Goal: Task Accomplishment & Management: Use online tool/utility

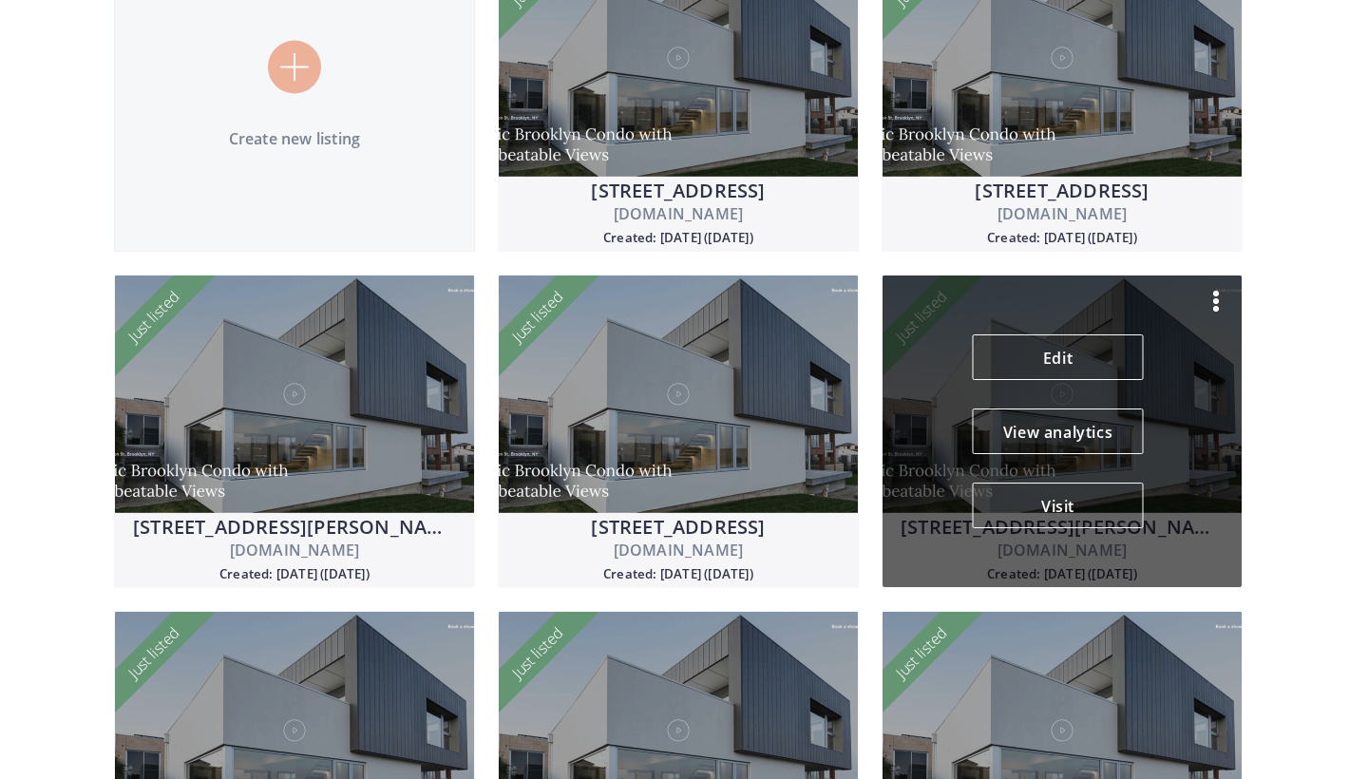
scroll to position [347, 0]
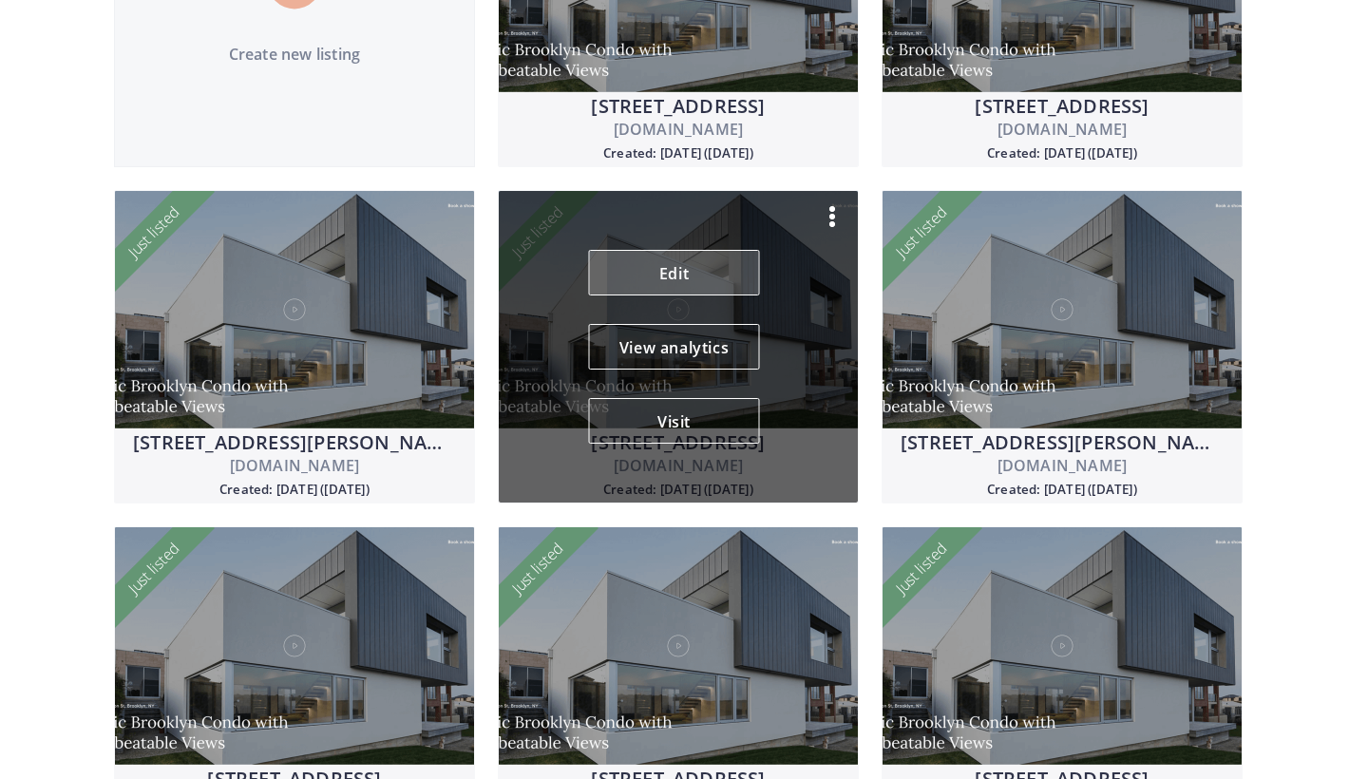
click at [686, 282] on link "Edit" at bounding box center [674, 273] width 171 height 46
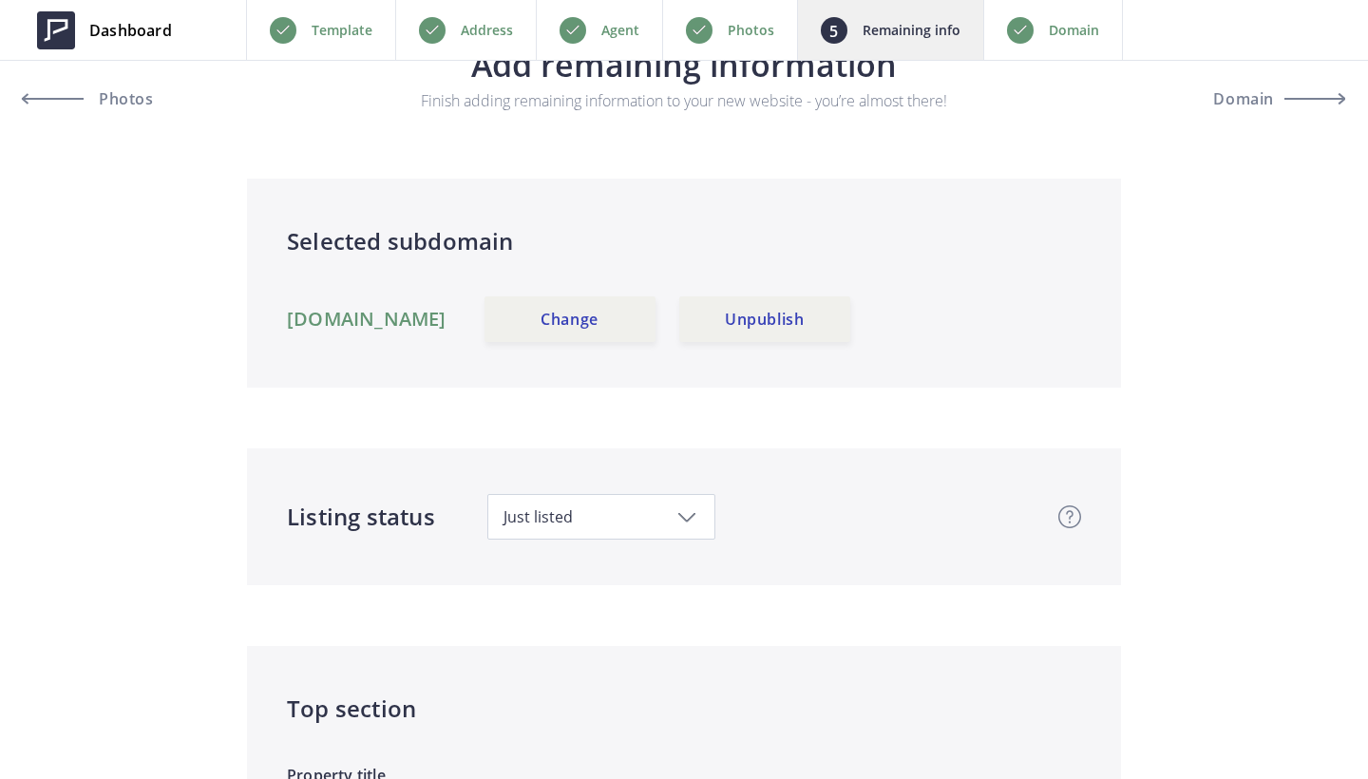
scroll to position [828, 0]
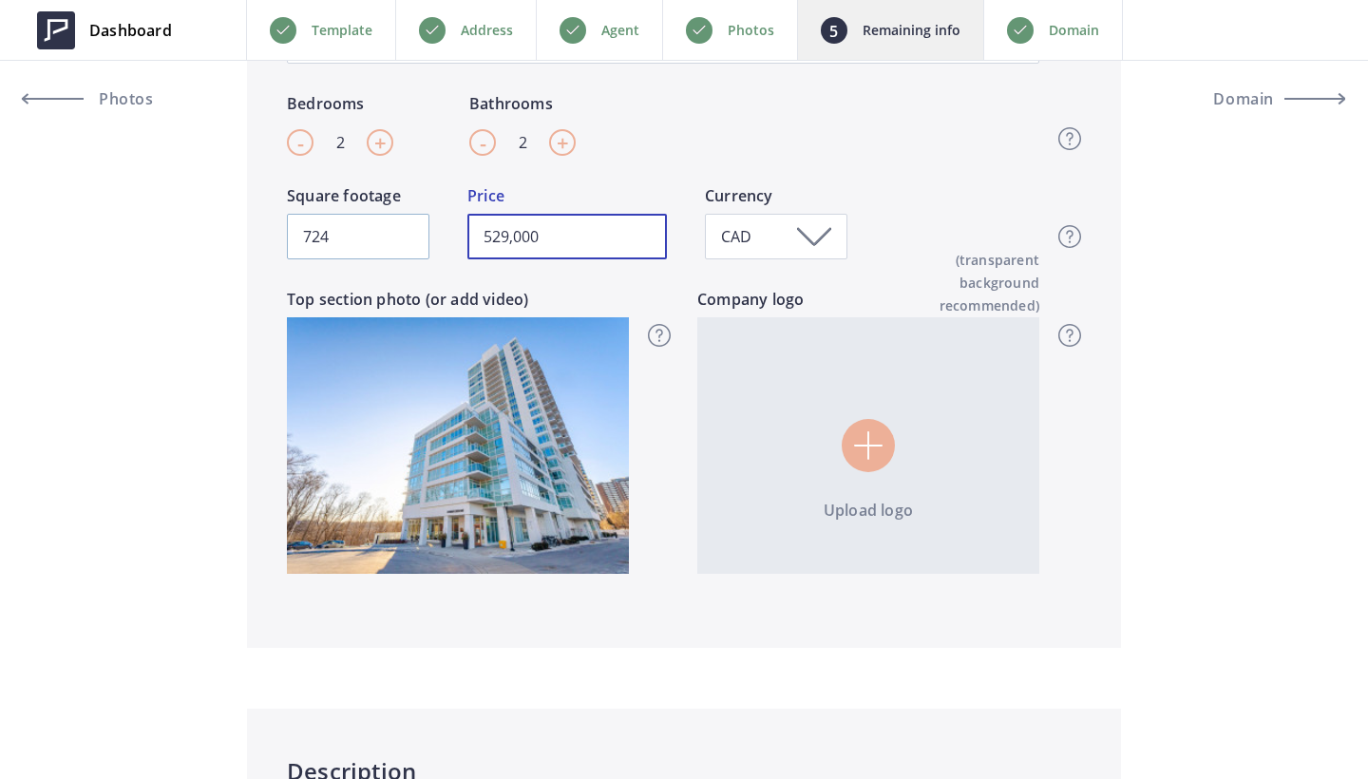
drag, startPoint x: 586, startPoint y: 244, endPoint x: 388, endPoint y: 243, distance: 198.5
click at [388, 243] on div "724 Square footage 529,000 Price CAD Currency Top section - Square footage & Pr…" at bounding box center [663, 236] width 752 height 104
type input "559,000"
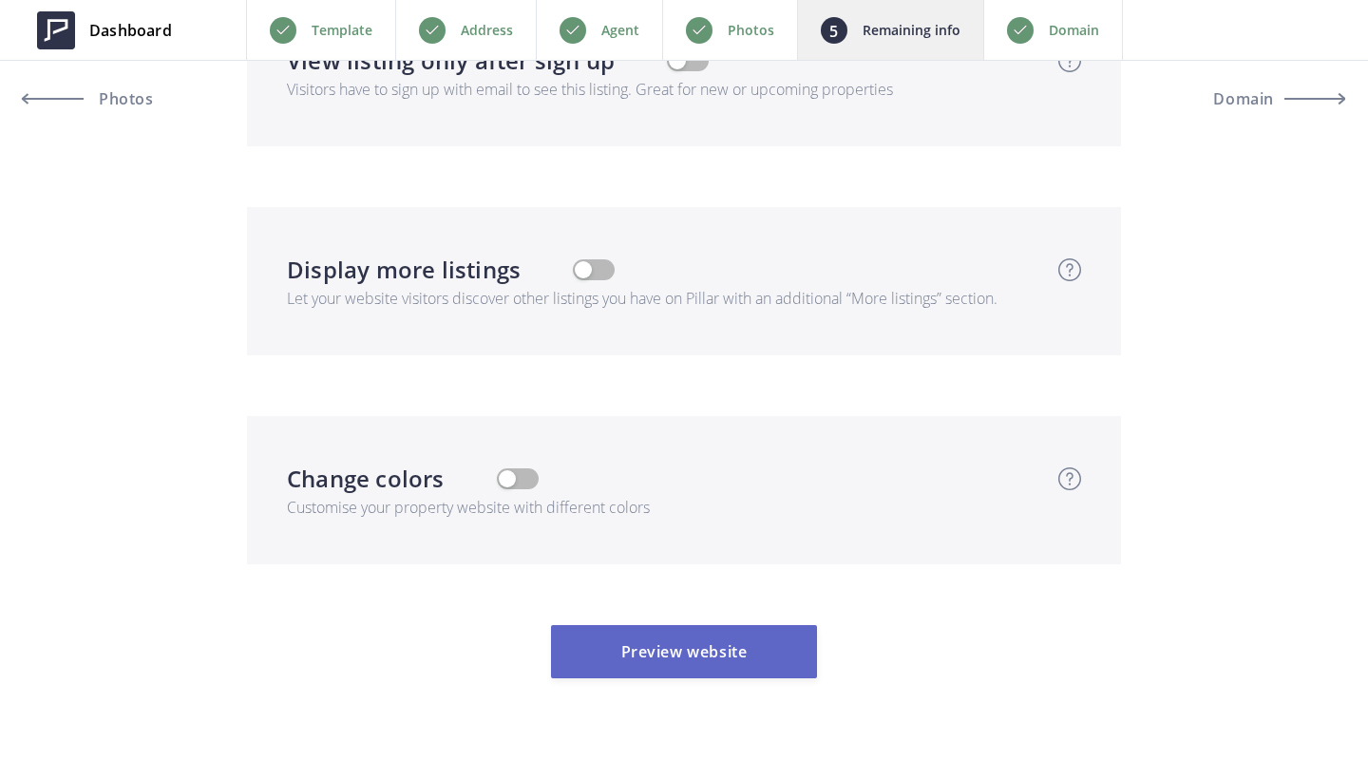
scroll to position [6682, 0]
click at [634, 627] on button "Preview website" at bounding box center [684, 653] width 266 height 53
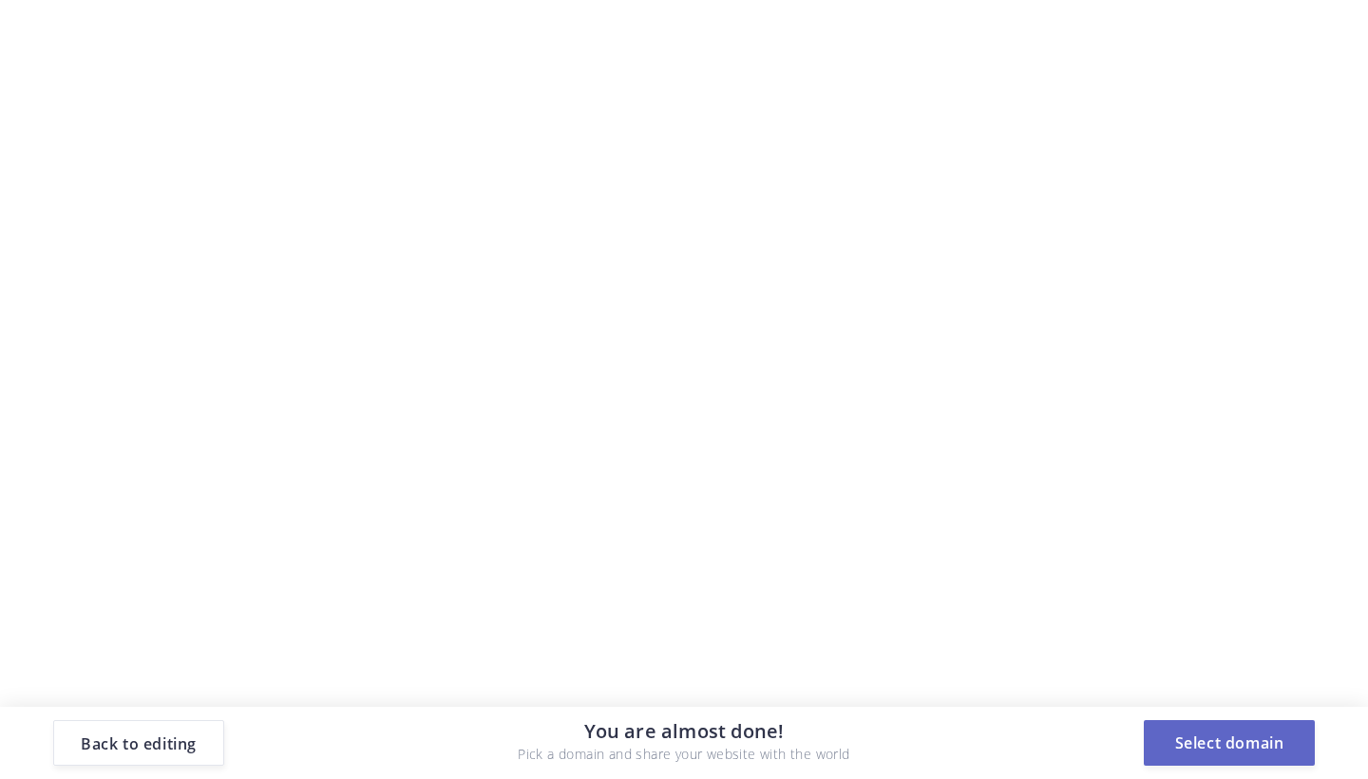
click at [1236, 747] on button "Select domain" at bounding box center [1229, 743] width 171 height 46
